Goal: Task Accomplishment & Management: Manage account settings

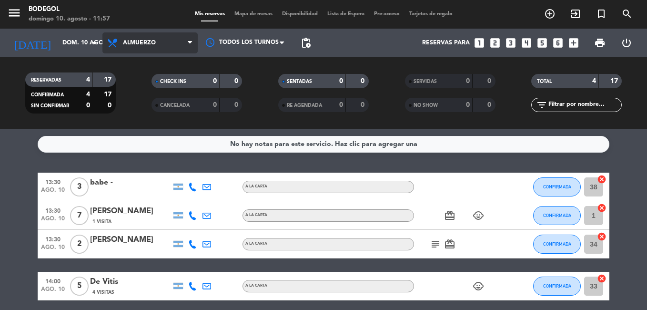
click at [133, 39] on span "Almuerzo" at bounding box center [150, 42] width 95 height 21
click at [139, 111] on div "menu Bodegol [DATE] 10. agosto - 11:57 Mis reservas Mapa de mesas Disponibilida…" at bounding box center [323, 64] width 647 height 129
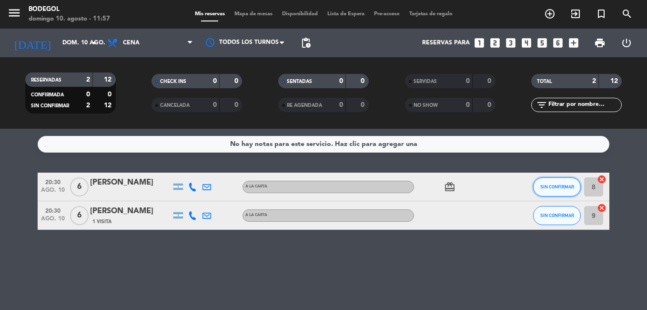
click at [562, 189] on span "SIN CONFIRMAR" at bounding box center [558, 186] width 34 height 5
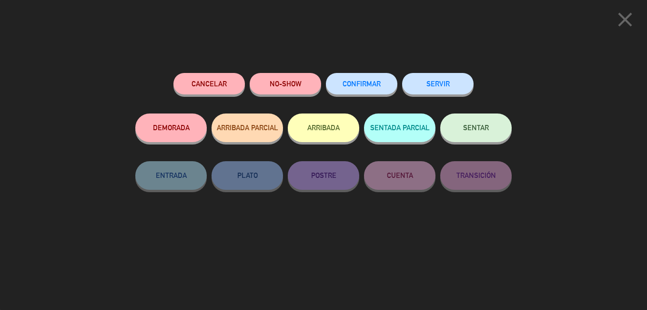
click at [343, 84] on span "CONFIRMAR" at bounding box center [362, 84] width 38 height 8
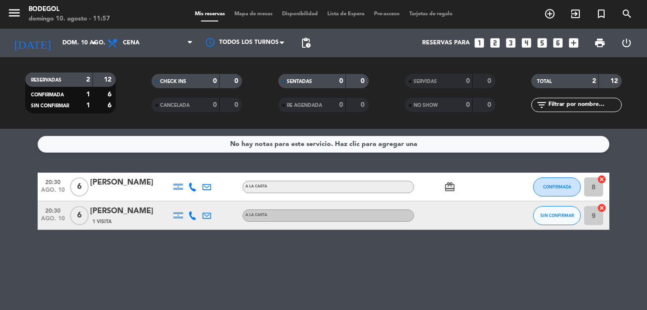
drag, startPoint x: 554, startPoint y: 208, endPoint x: 548, endPoint y: 216, distance: 8.9
click at [550, 213] on div "SIN CONFIRMAR" at bounding box center [558, 215] width 48 height 28
click at [546, 218] on span "SIN CONFIRMAR" at bounding box center [558, 215] width 34 height 5
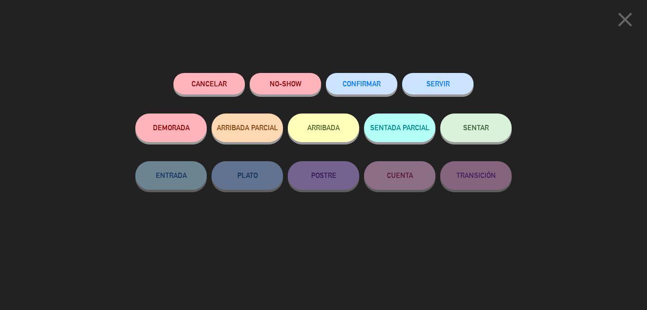
click at [359, 88] on span "CONFIRMAR" at bounding box center [362, 84] width 38 height 8
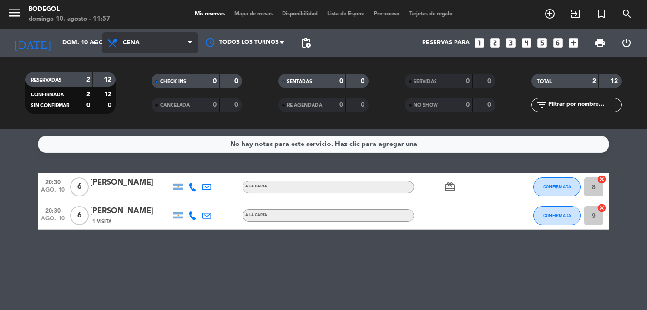
click at [156, 49] on span "Cena" at bounding box center [150, 42] width 95 height 21
click at [160, 82] on div "menu Bodegol [DATE] 10. agosto - 11:57 Mis reservas Mapa de mesas Disponibilida…" at bounding box center [323, 64] width 647 height 129
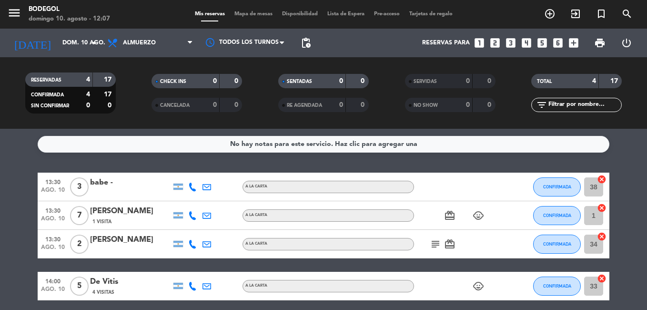
scroll to position [47, 0]
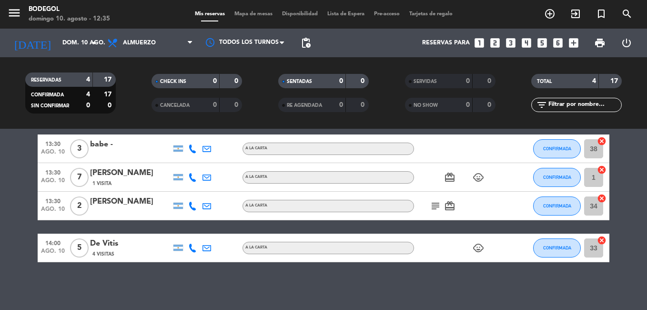
click at [479, 245] on icon "child_care" at bounding box center [478, 247] width 11 height 11
click at [482, 178] on icon "child_care" at bounding box center [478, 177] width 11 height 11
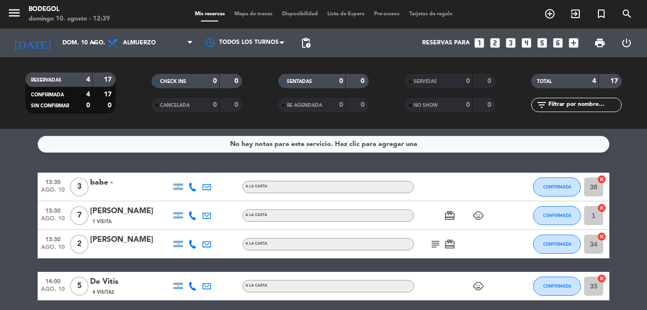
click at [448, 211] on div "card_giftcard child_care" at bounding box center [457, 215] width 86 height 28
click at [449, 220] on icon "card_giftcard" at bounding box center [449, 215] width 11 height 11
click at [449, 219] on icon "card_giftcard" at bounding box center [449, 215] width 11 height 11
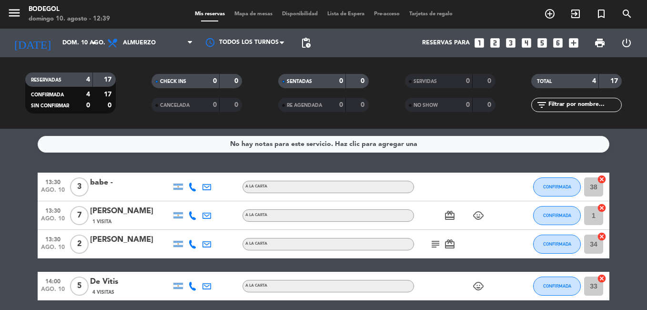
drag, startPoint x: 449, startPoint y: 219, endPoint x: 454, endPoint y: 250, distance: 31.5
click at [454, 250] on icon "card_giftcard" at bounding box center [449, 243] width 11 height 11
click at [473, 244] on div "subject card_giftcard SOLO UN REGALO" at bounding box center [457, 244] width 86 height 28
click at [432, 249] on icon "subject" at bounding box center [435, 243] width 11 height 11
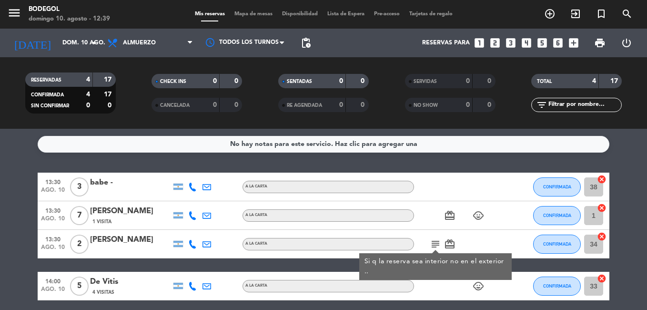
click at [432, 249] on icon "subject" at bounding box center [435, 243] width 11 height 11
